Goal: Information Seeking & Learning: Learn about a topic

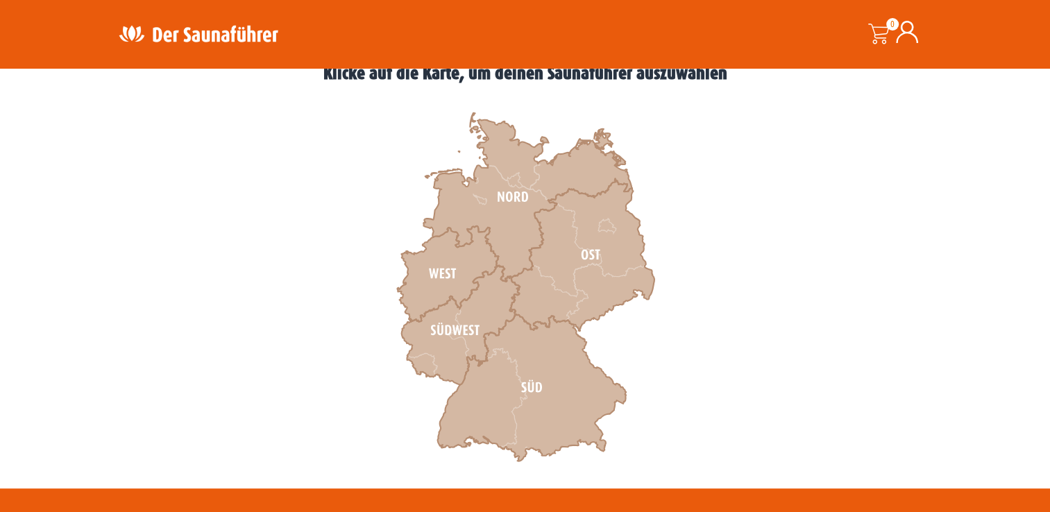
scroll to position [416, 0]
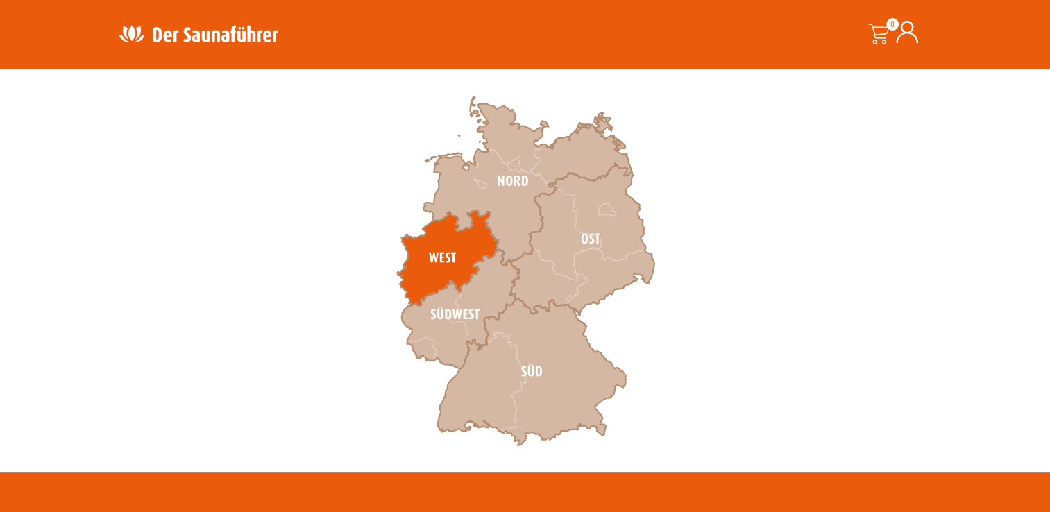
click at [475, 246] on icon at bounding box center [447, 258] width 101 height 96
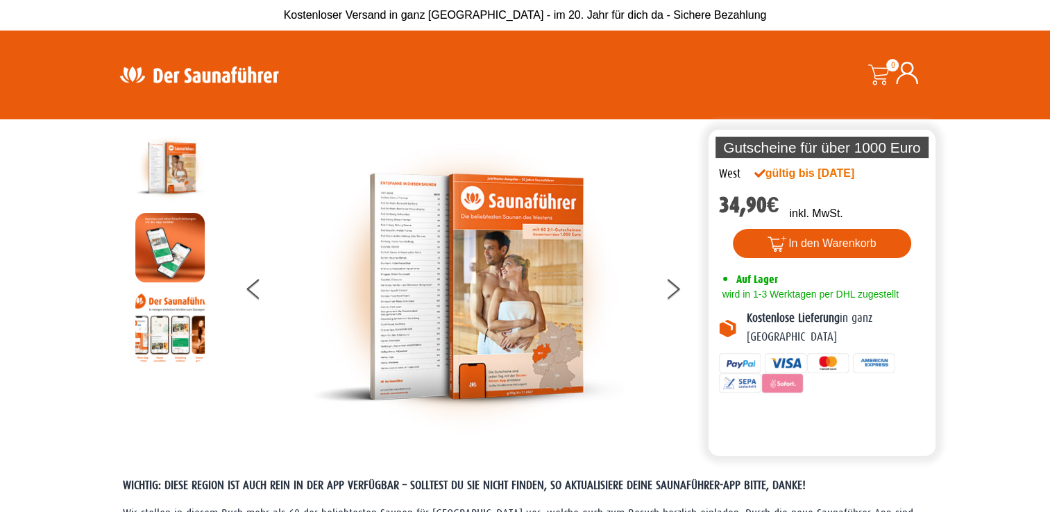
click at [430, 266] on img at bounding box center [467, 286] width 312 height 307
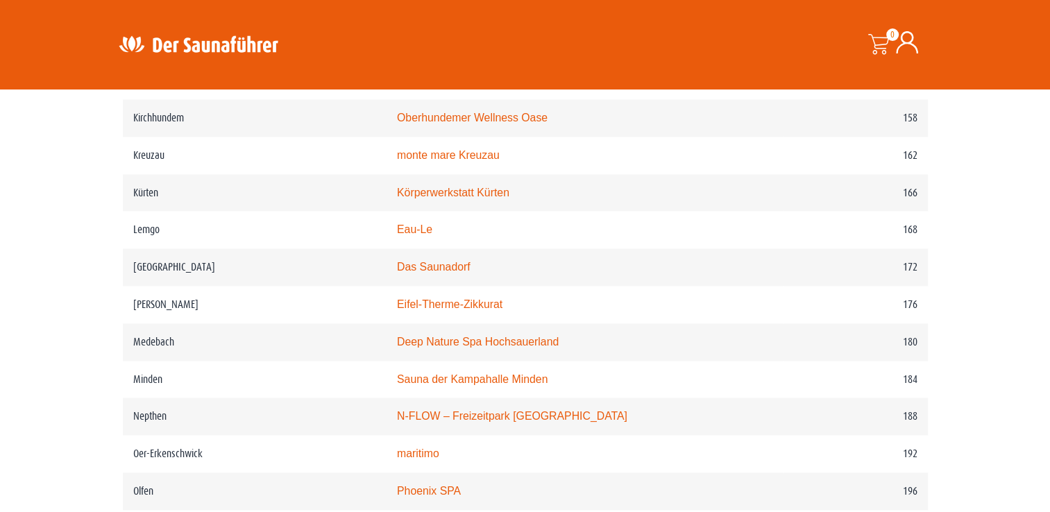
scroll to position [2012, 0]
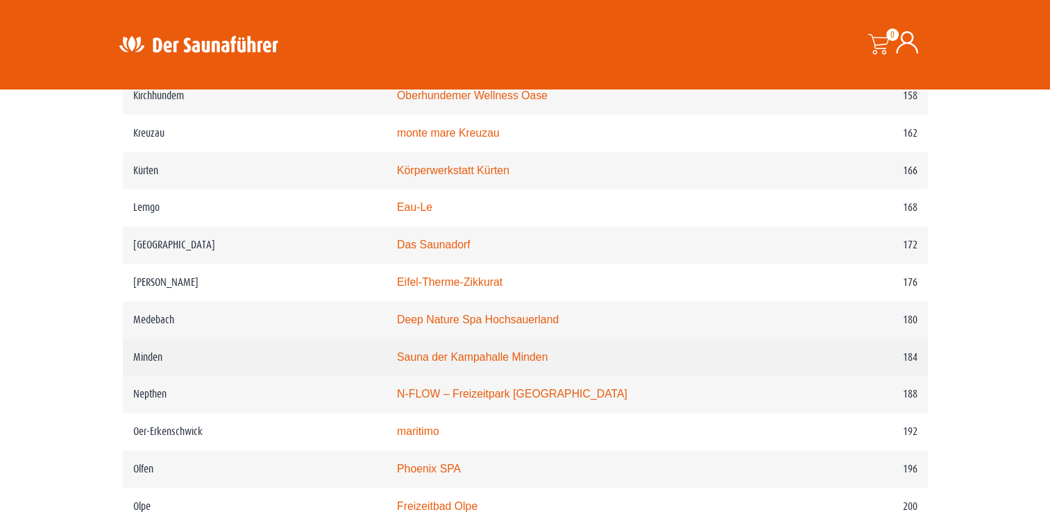
click at [435, 353] on link "Sauna der Kampahalle Minden" at bounding box center [472, 357] width 151 height 12
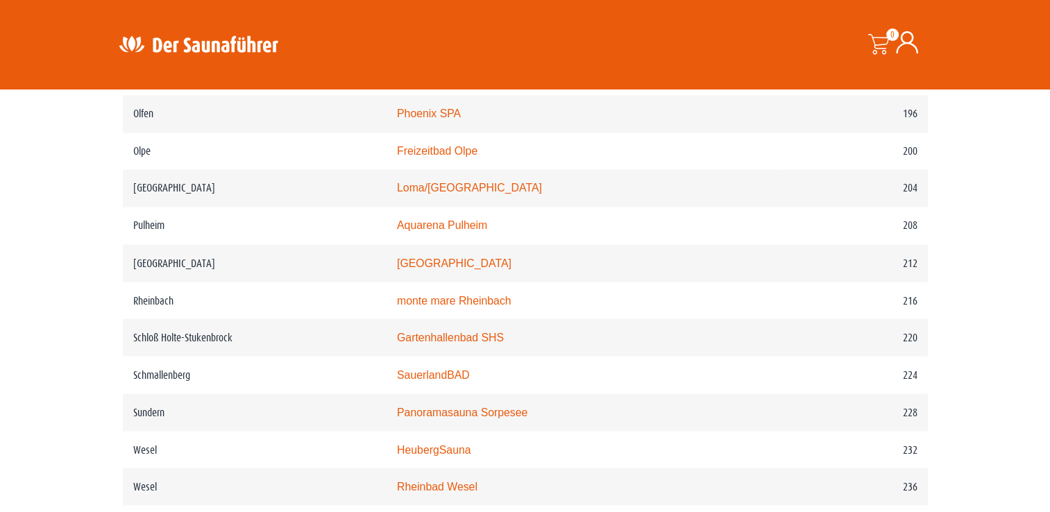
scroll to position [2359, 0]
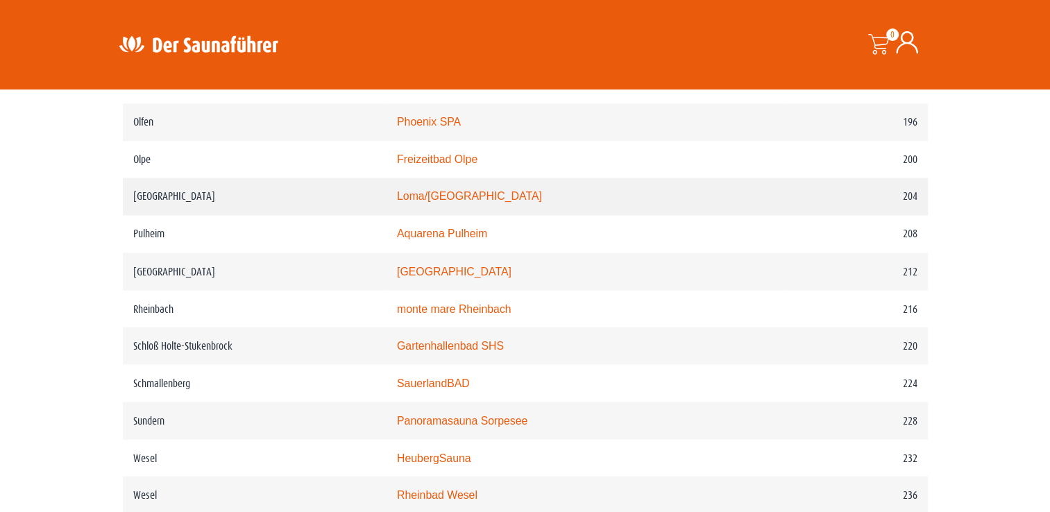
click at [364, 191] on td "[GEOGRAPHIC_DATA]" at bounding box center [255, 196] width 264 height 37
click at [422, 198] on link "Loma/[GEOGRAPHIC_DATA]" at bounding box center [469, 196] width 145 height 12
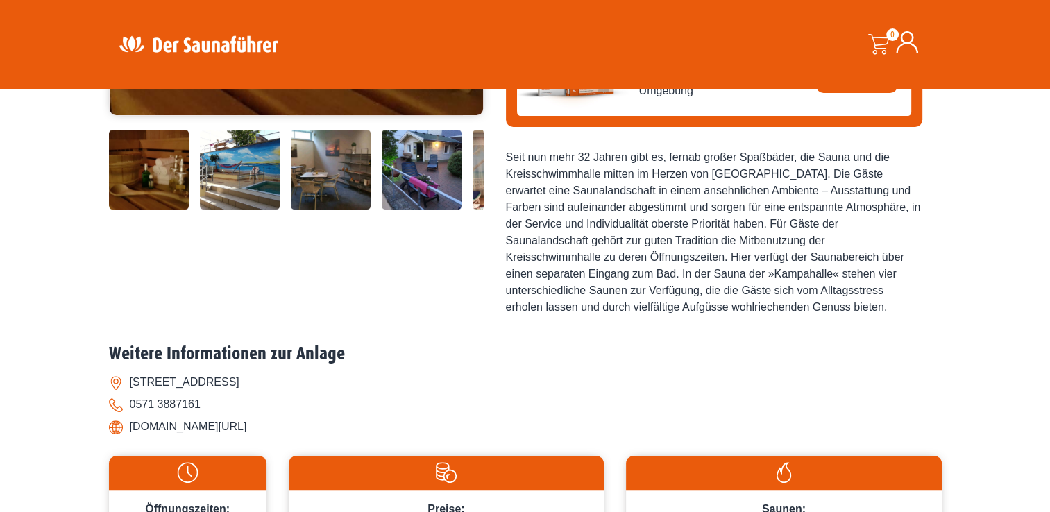
scroll to position [486, 0]
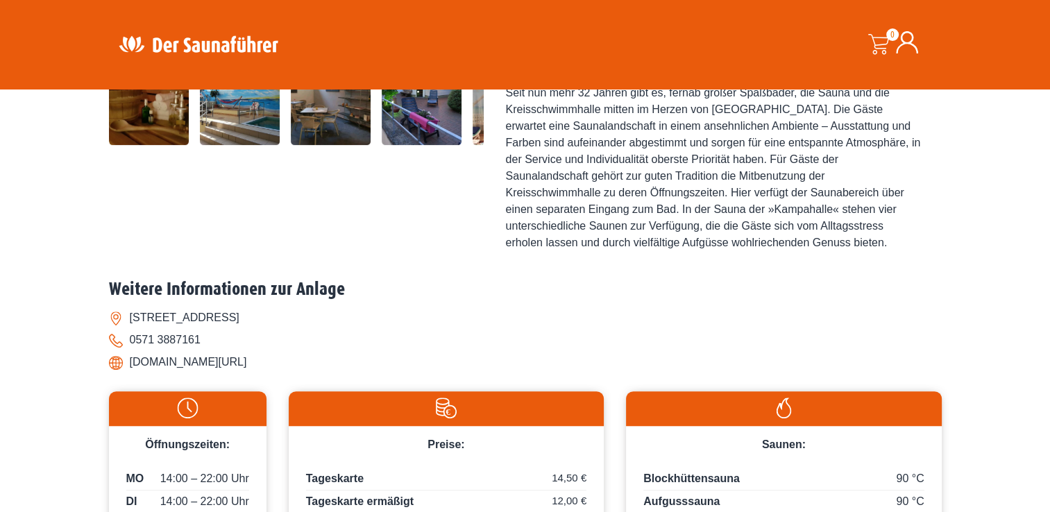
click at [114, 307] on li "Bayernring 52, 32427 Minden" at bounding box center [525, 318] width 832 height 22
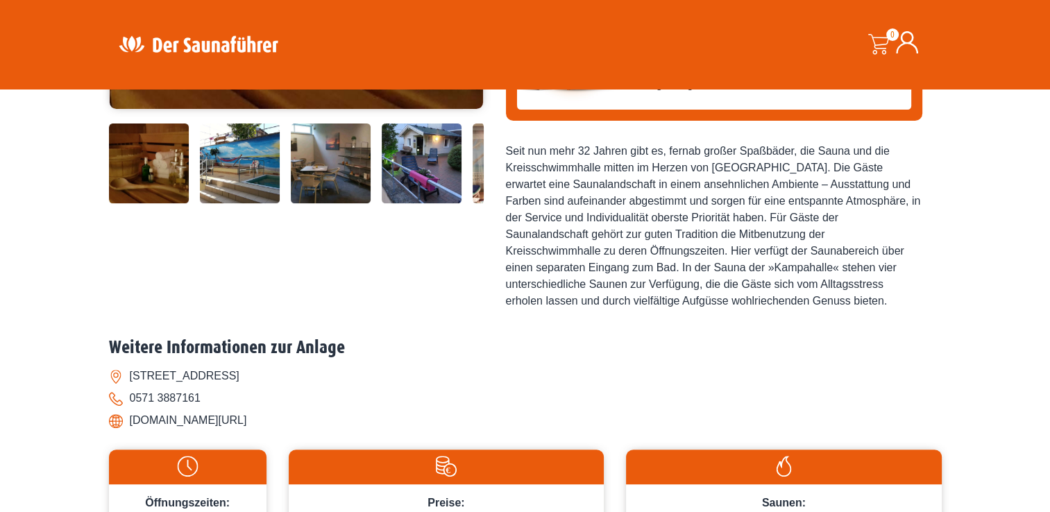
scroll to position [416, 0]
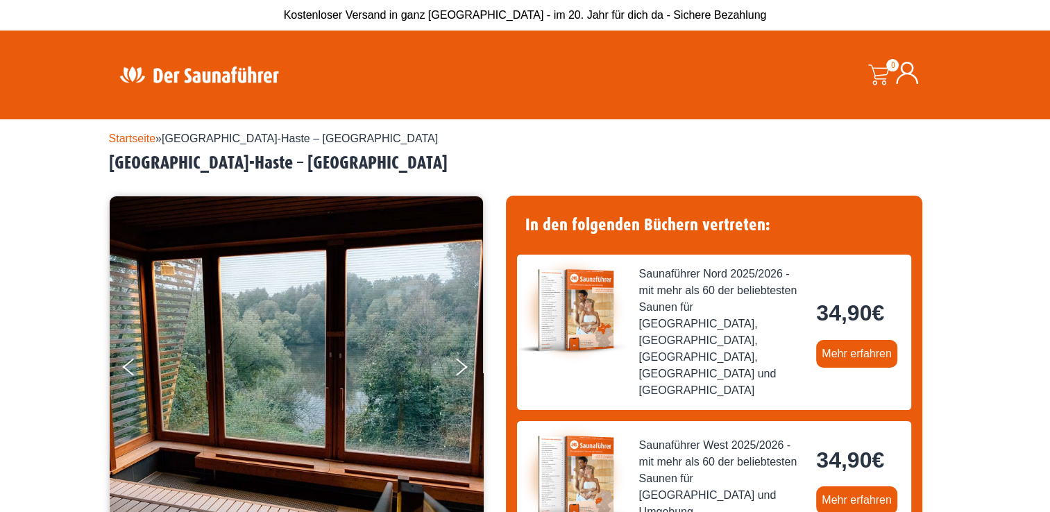
drag, startPoint x: 422, startPoint y: 196, endPoint x: 430, endPoint y: 180, distance: 18.6
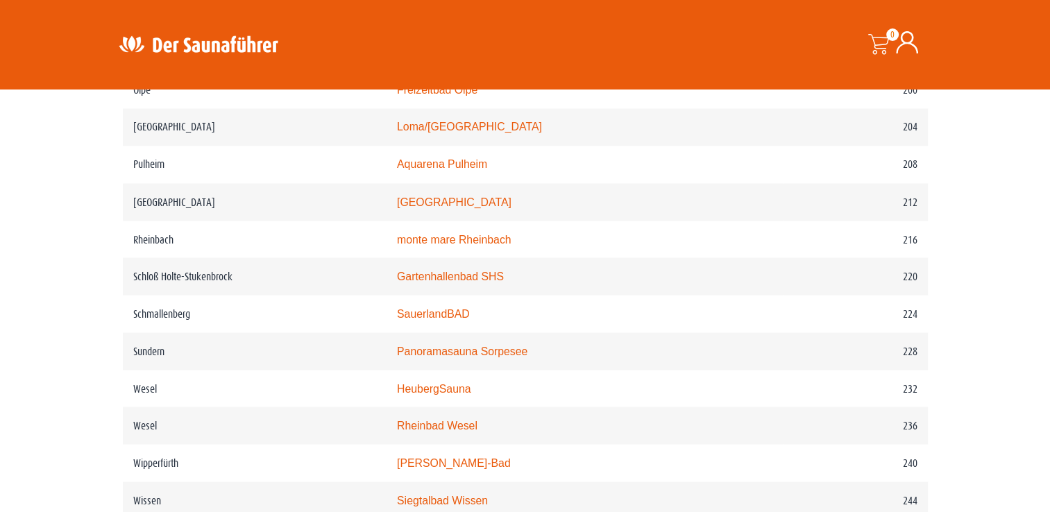
scroll to position [2428, 0]
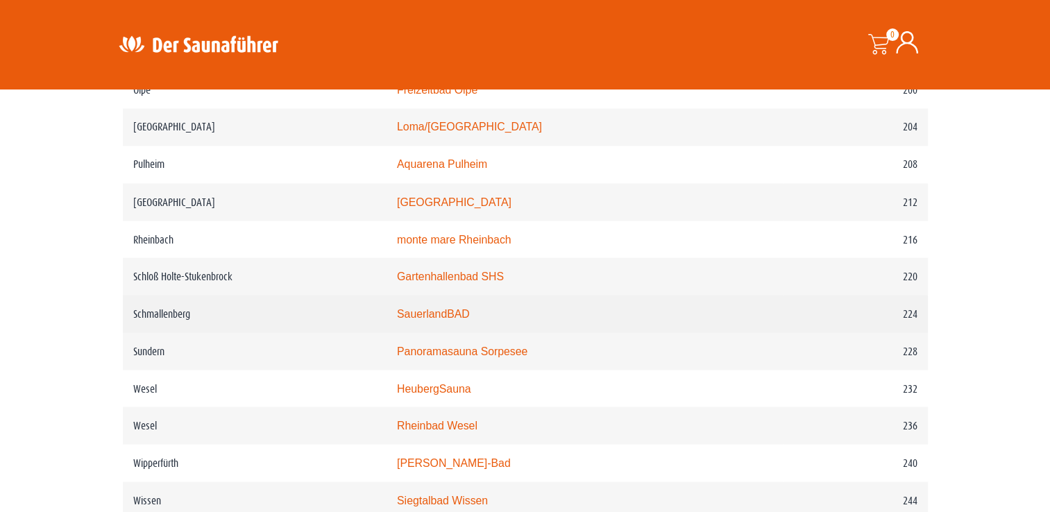
click at [445, 311] on link "SauerlandBAD" at bounding box center [433, 313] width 73 height 12
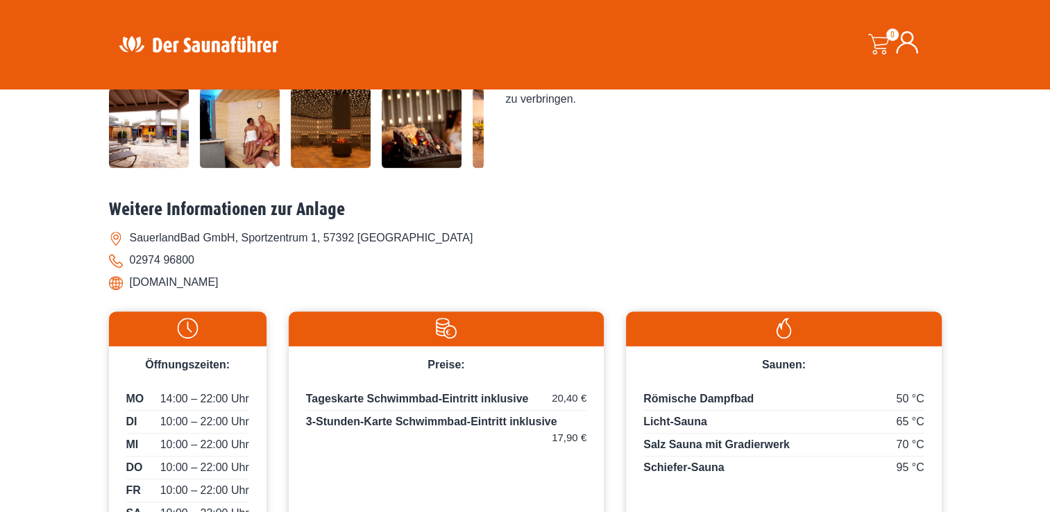
scroll to position [486, 0]
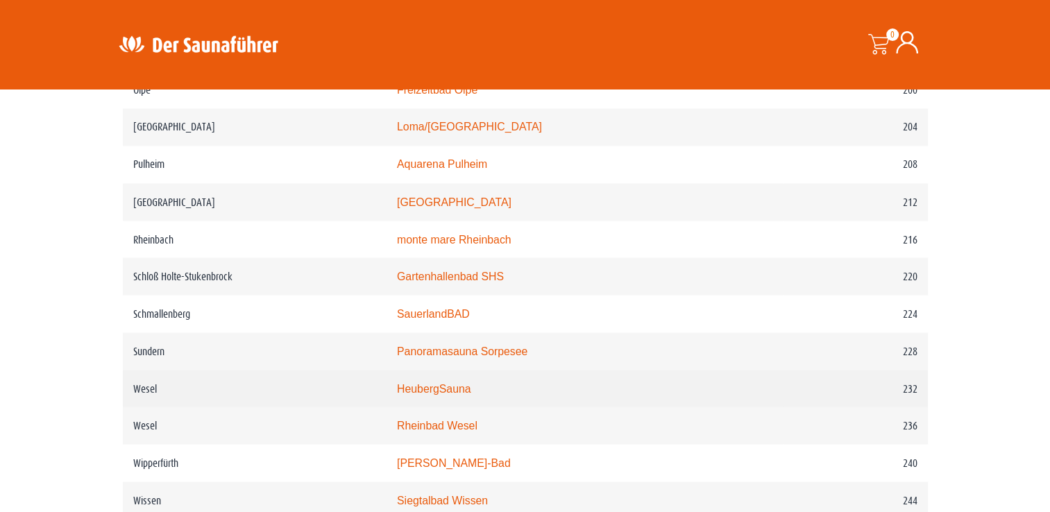
click at [454, 385] on link "HeubergSauna" at bounding box center [434, 388] width 74 height 12
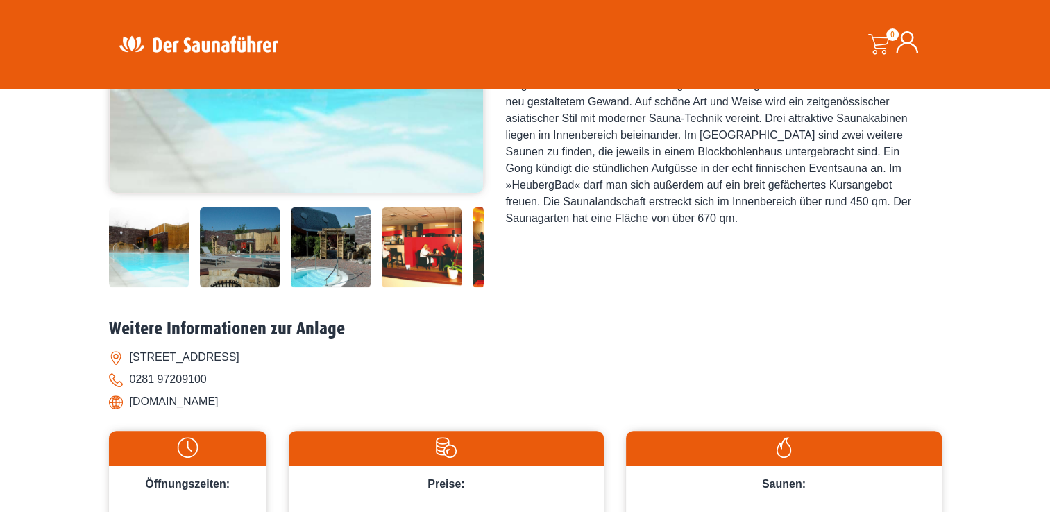
scroll to position [416, 0]
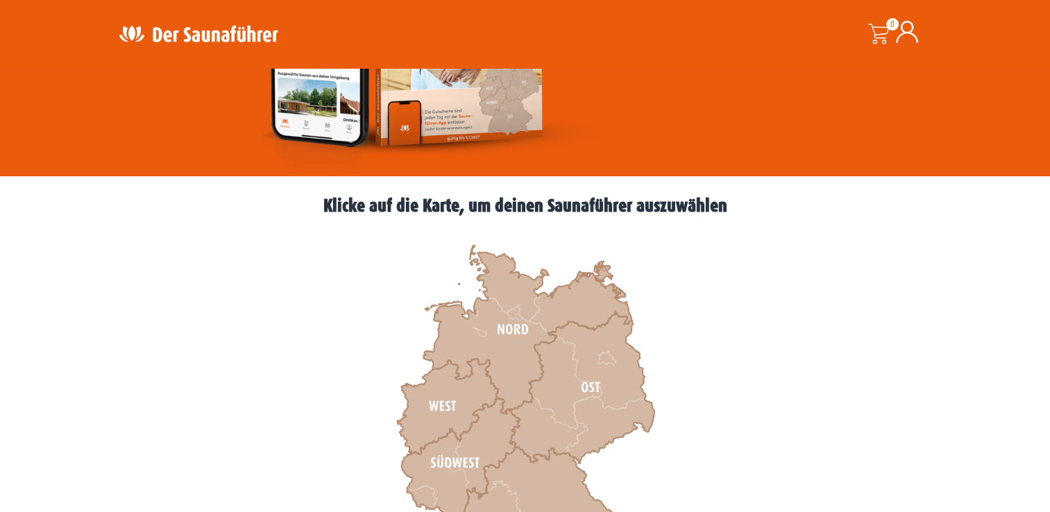
scroll to position [347, 0]
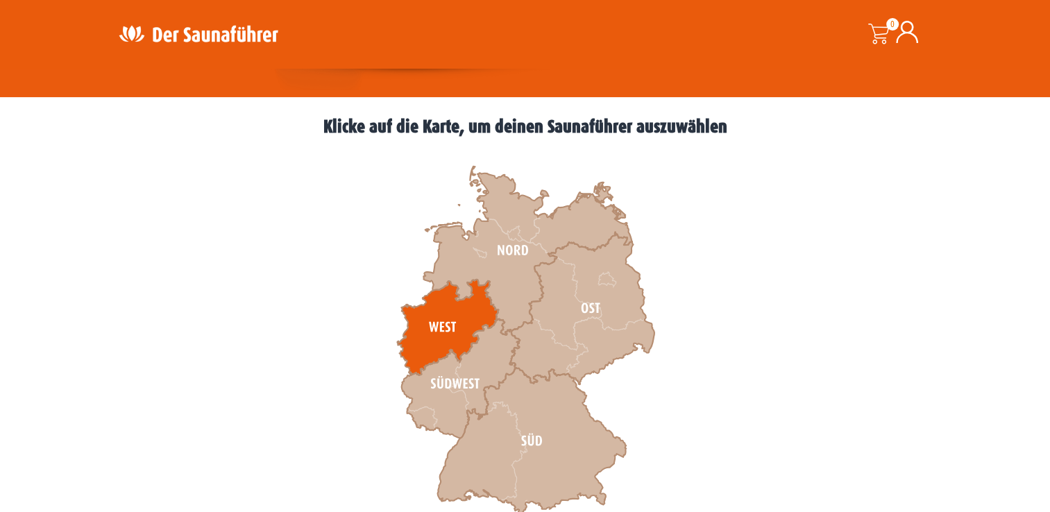
click at [464, 317] on icon at bounding box center [447, 328] width 101 height 96
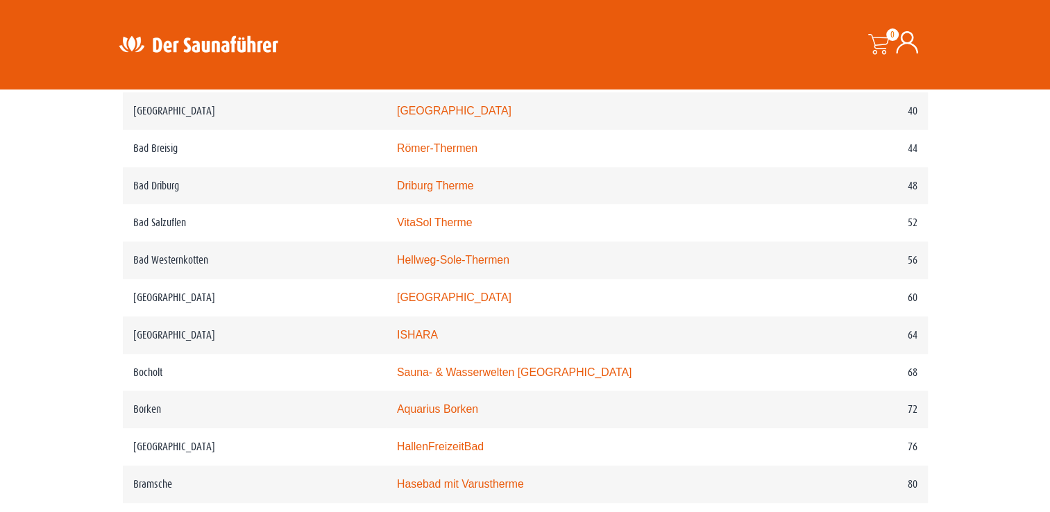
scroll to position [902, 0]
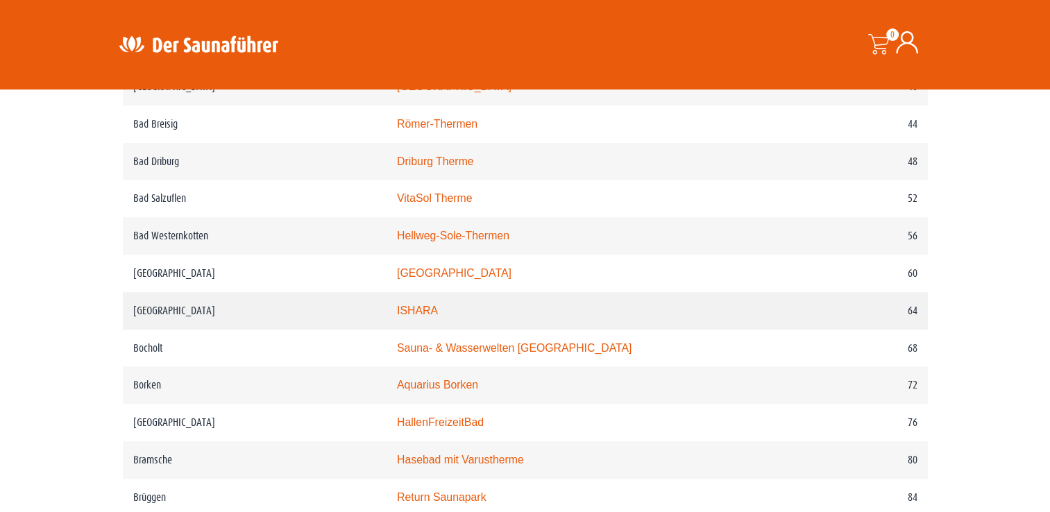
click at [436, 311] on link "ISHARA" at bounding box center [417, 311] width 41 height 12
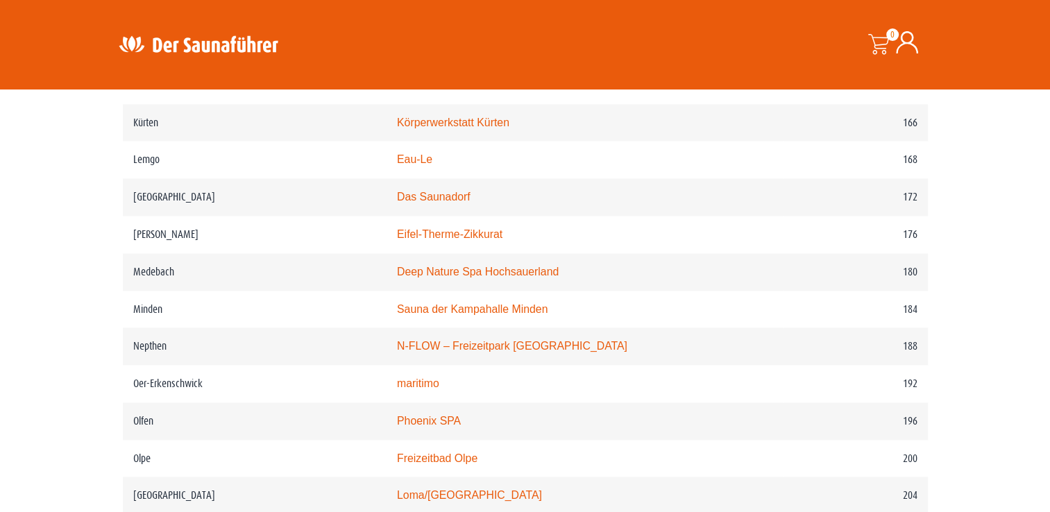
scroll to position [2081, 0]
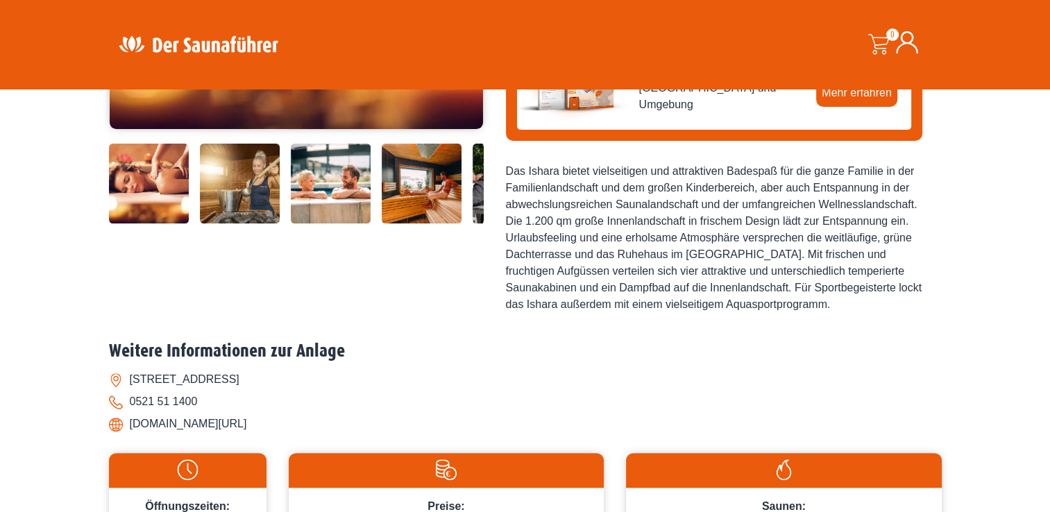
scroll to position [416, 0]
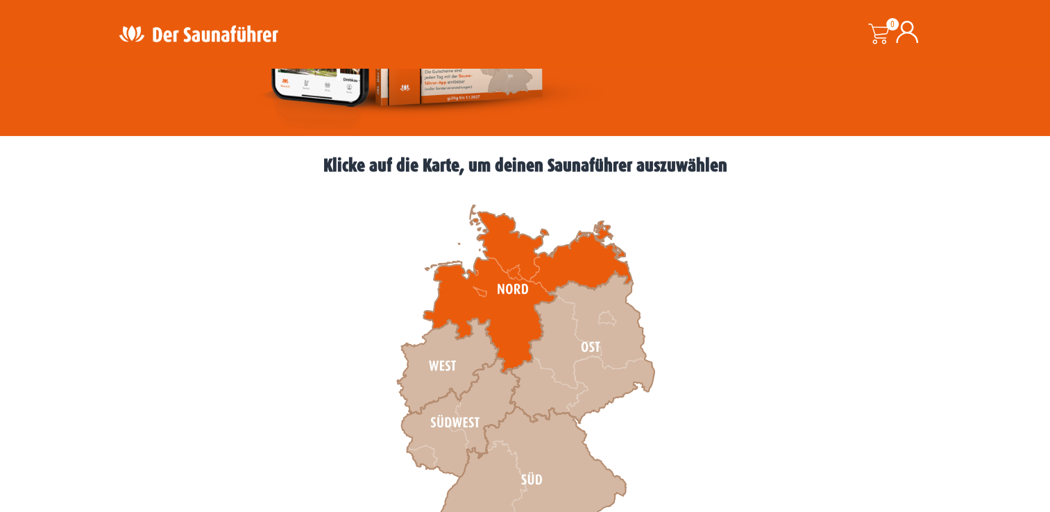
click at [517, 320] on icon at bounding box center [527, 289] width 208 height 169
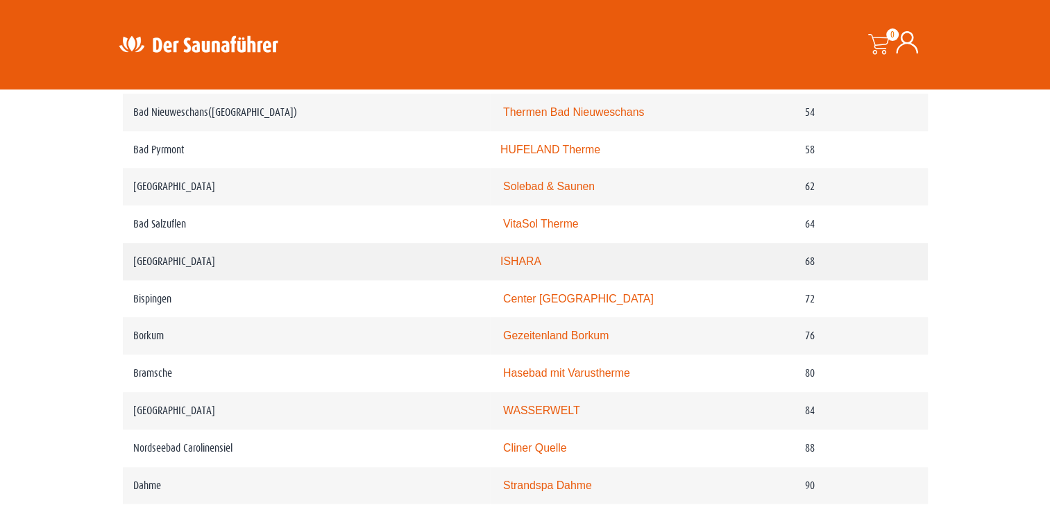
scroll to position [1110, 0]
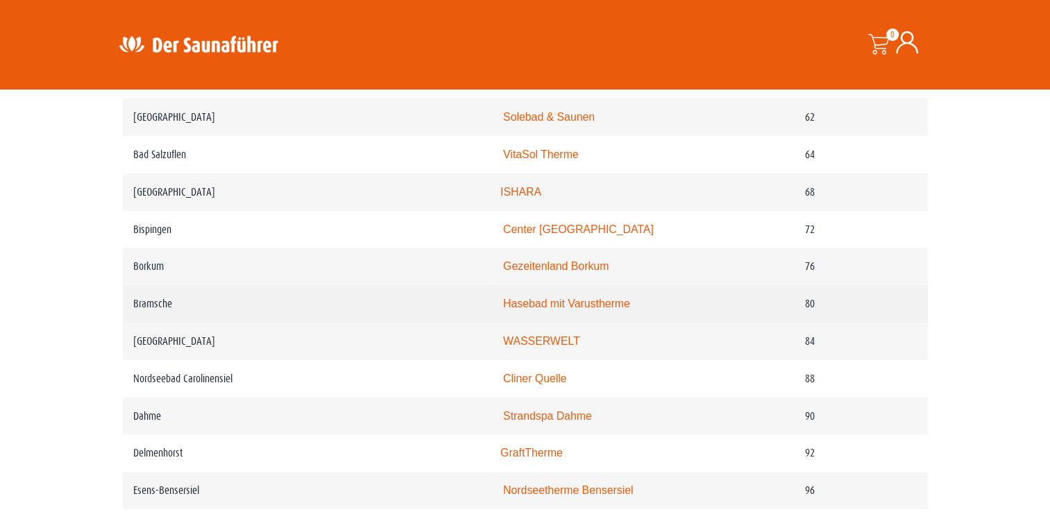
click at [533, 305] on link "Hasebad mit Varustherme" at bounding box center [566, 304] width 127 height 12
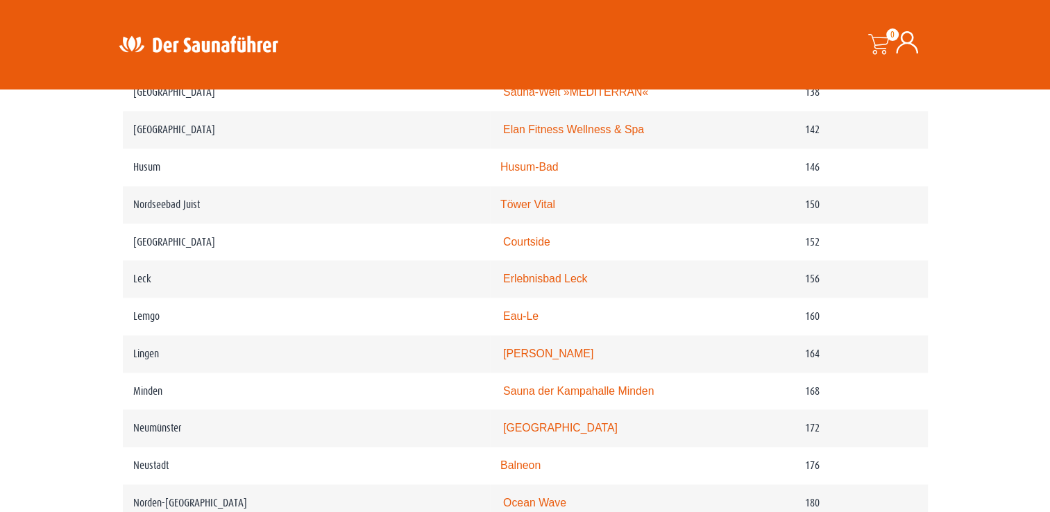
scroll to position [1942, 0]
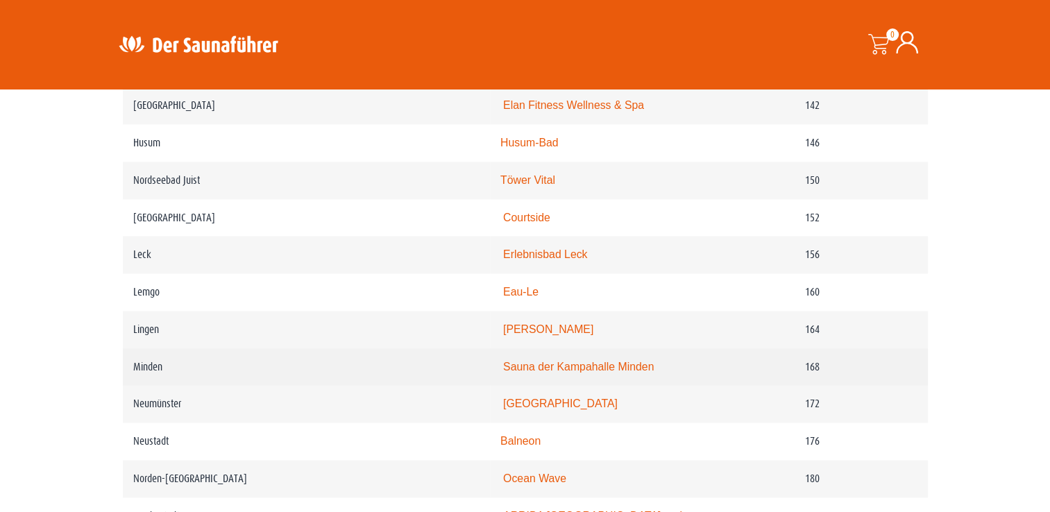
click at [506, 365] on td "Sauna der Kampahalle Minden" at bounding box center [642, 366] width 305 height 37
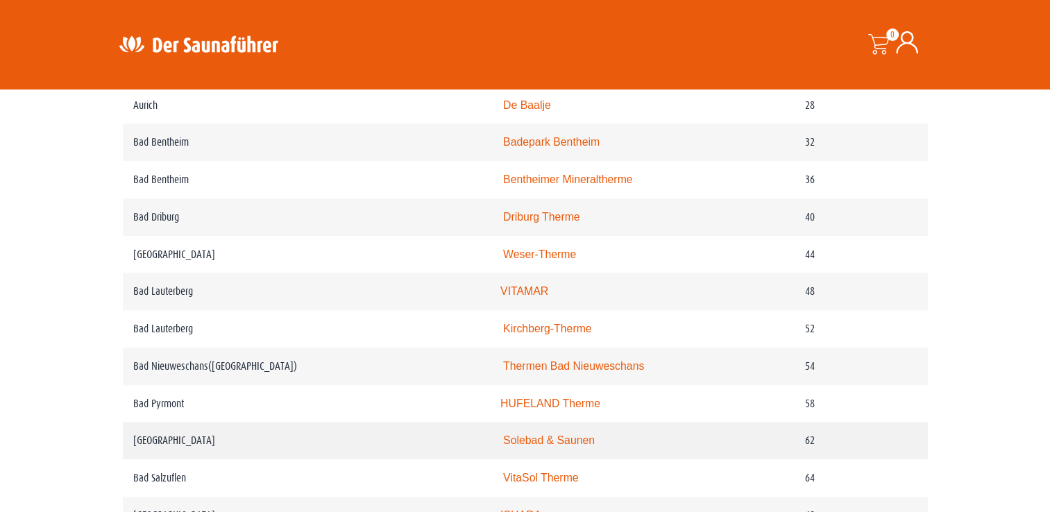
scroll to position [763, 0]
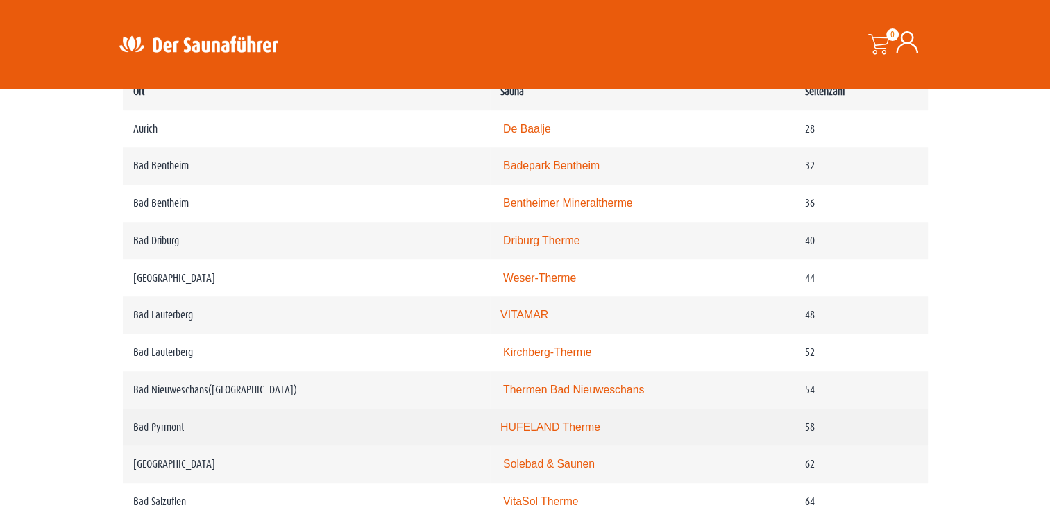
click at [515, 422] on link "HUFELAND Therme" at bounding box center [550, 427] width 100 height 12
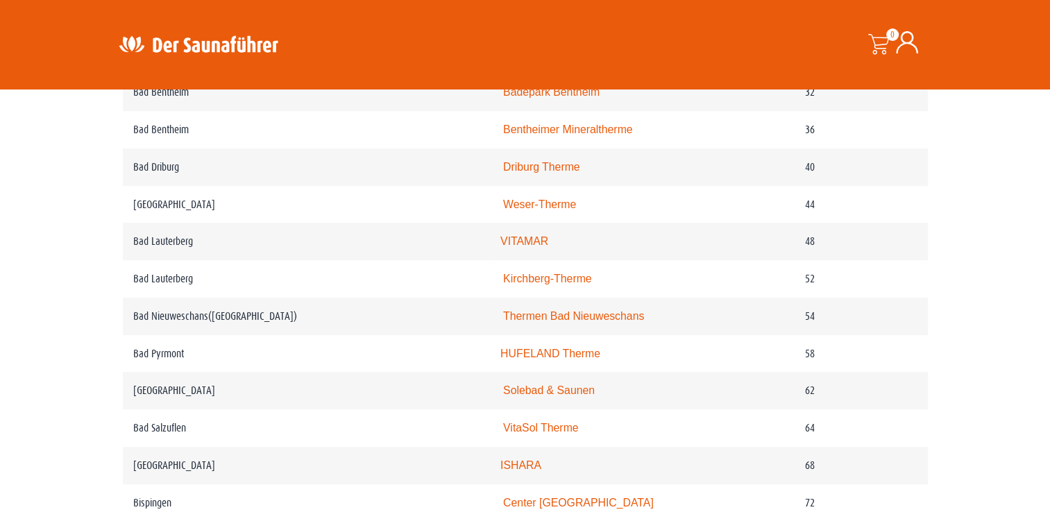
scroll to position [902, 0]
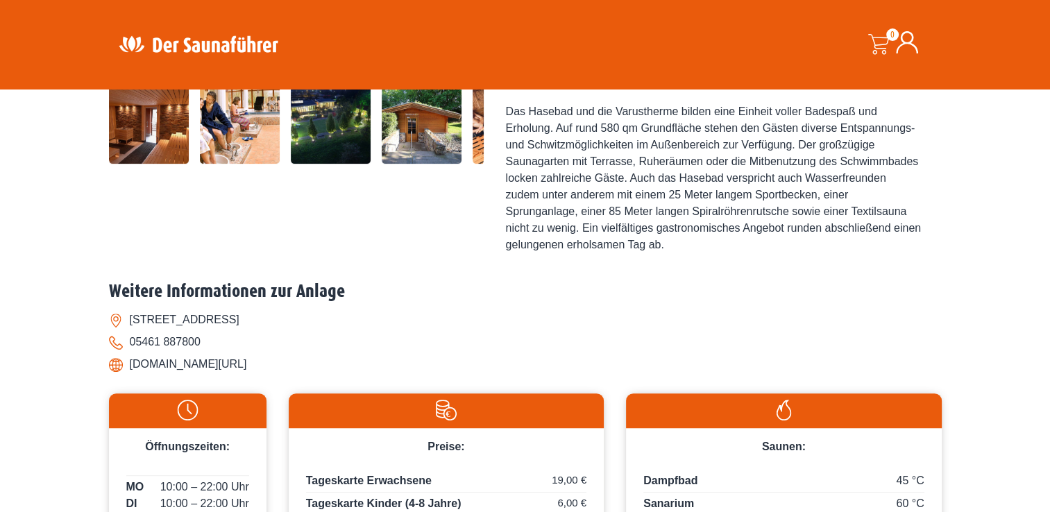
scroll to position [486, 0]
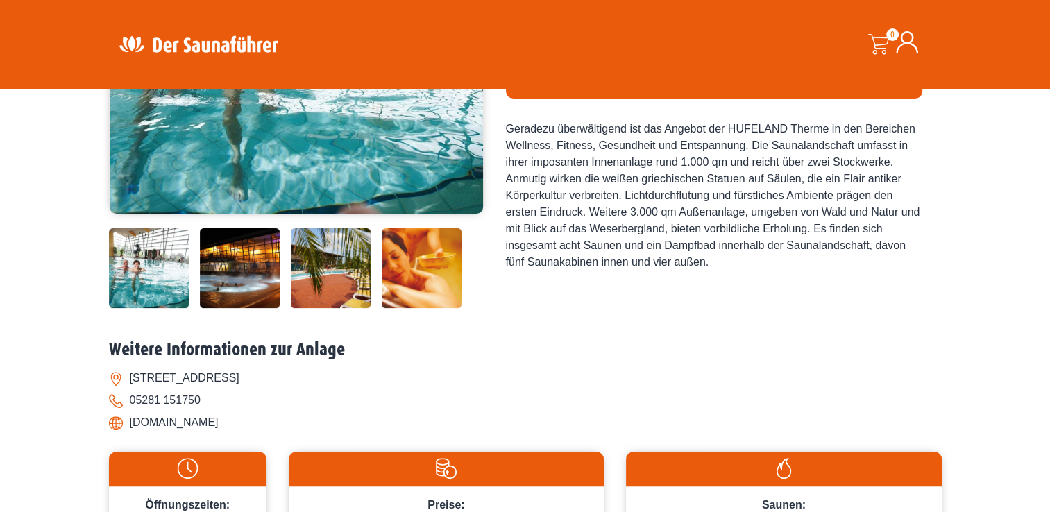
scroll to position [416, 0]
